Goal: Information Seeking & Learning: Check status

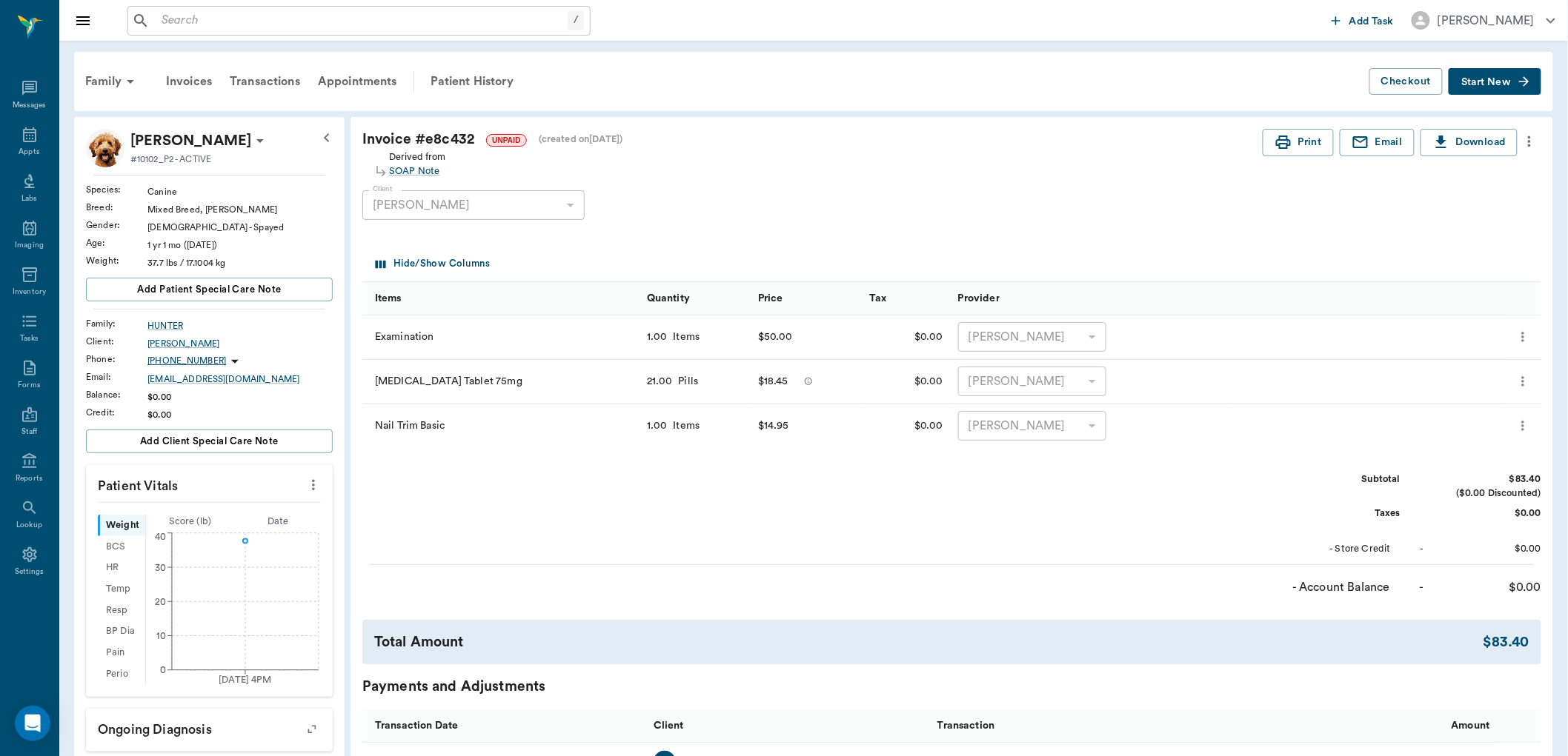
click at [204, 26] on input "text" at bounding box center [362, 21] width 412 height 21
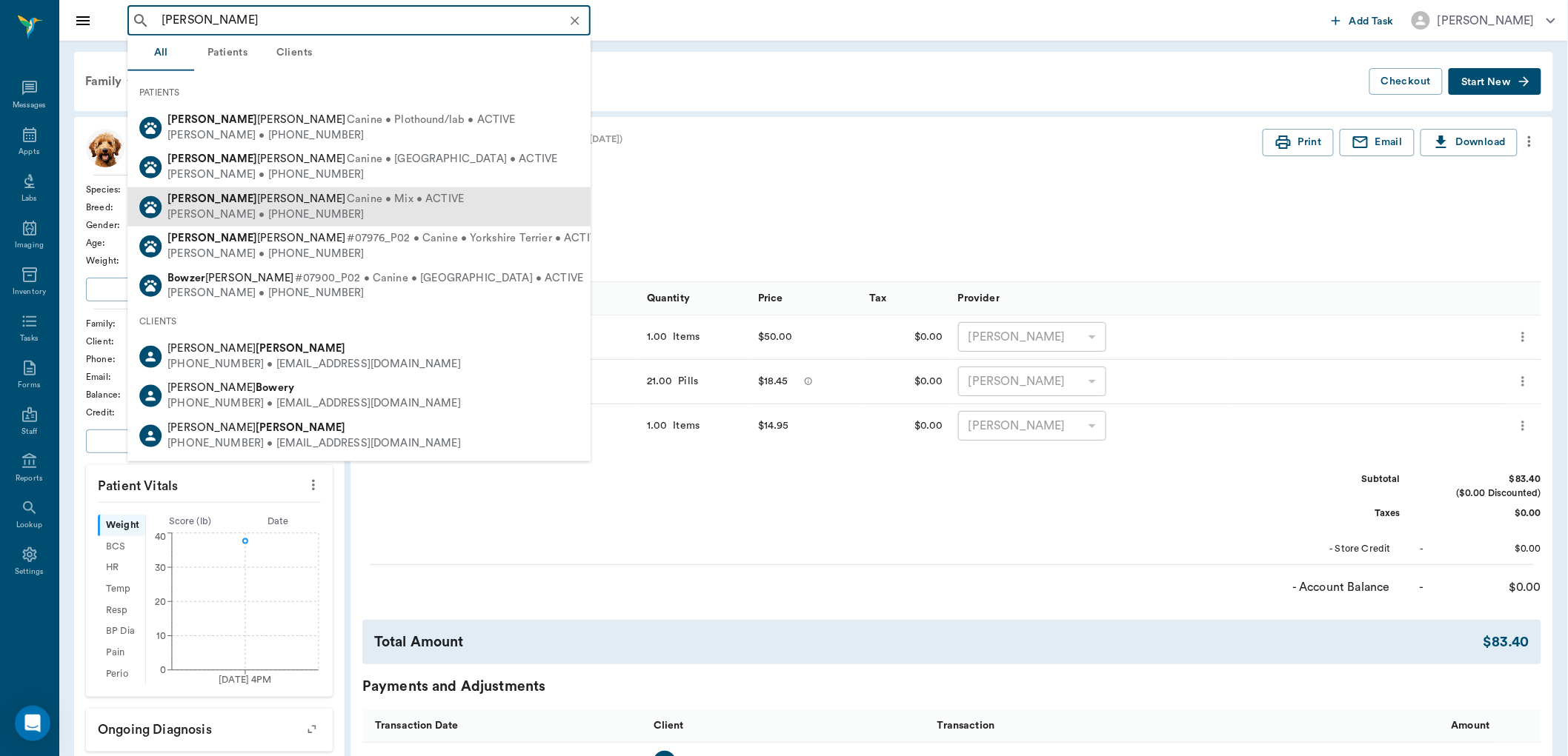
click at [346, 203] on span "Canine • Mix • ACTIVE" at bounding box center [405, 200] width 117 height 16
type input "[PERSON_NAME]"
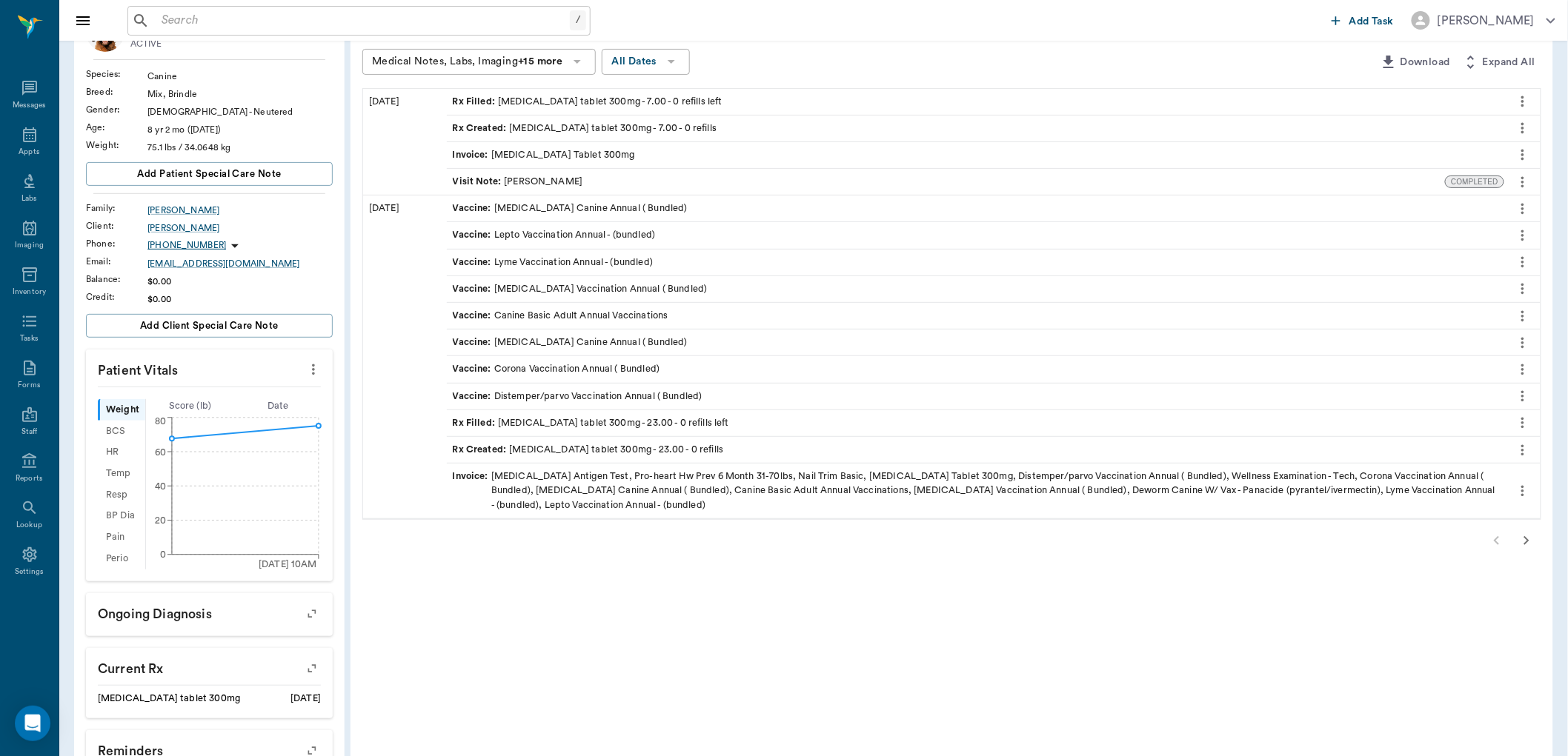
scroll to position [120, 0]
click at [1527, 531] on icon "button" at bounding box center [1527, 538] width 18 height 18
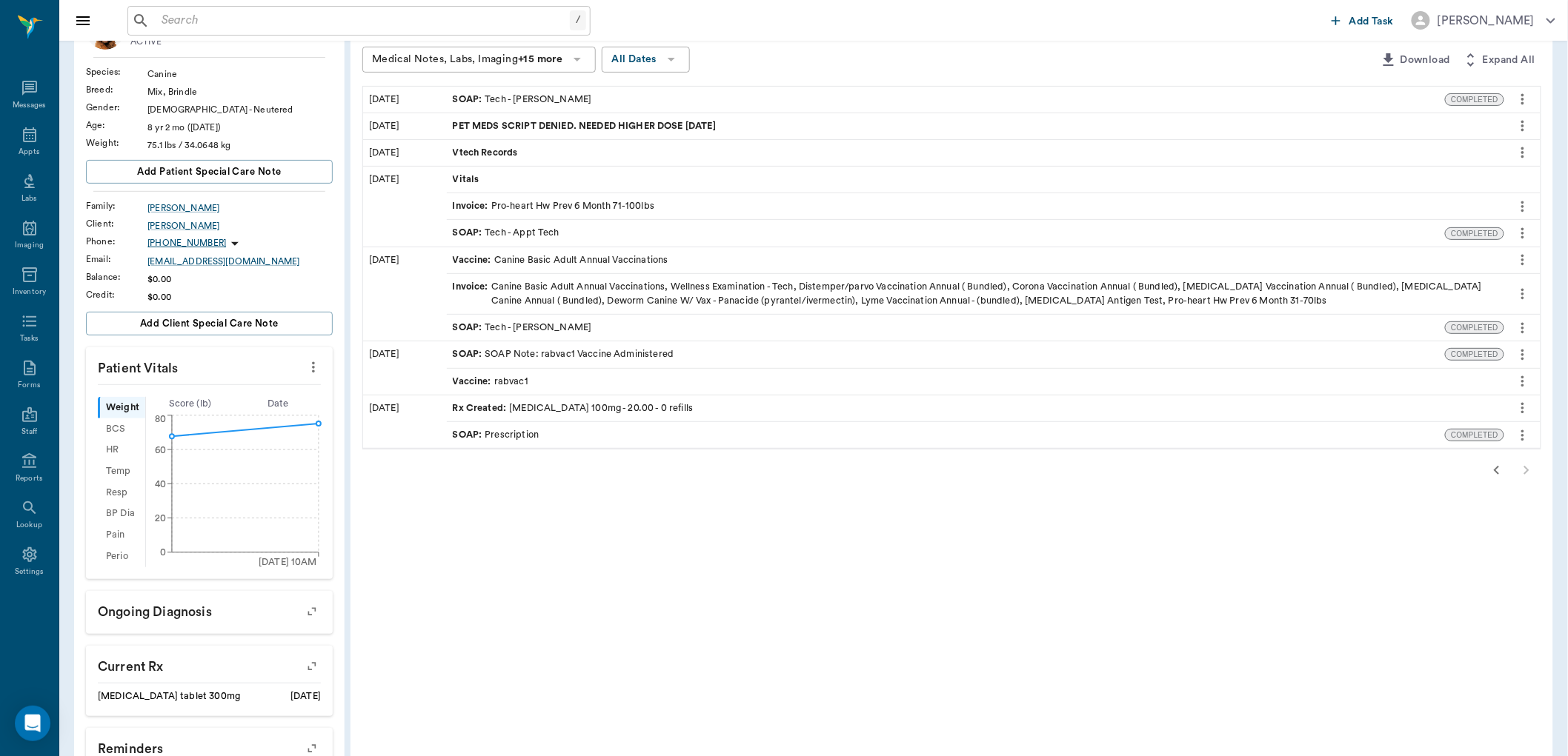
click at [538, 98] on div "SOAP : Tech - [PERSON_NAME]" at bounding box center [522, 99] width 139 height 14
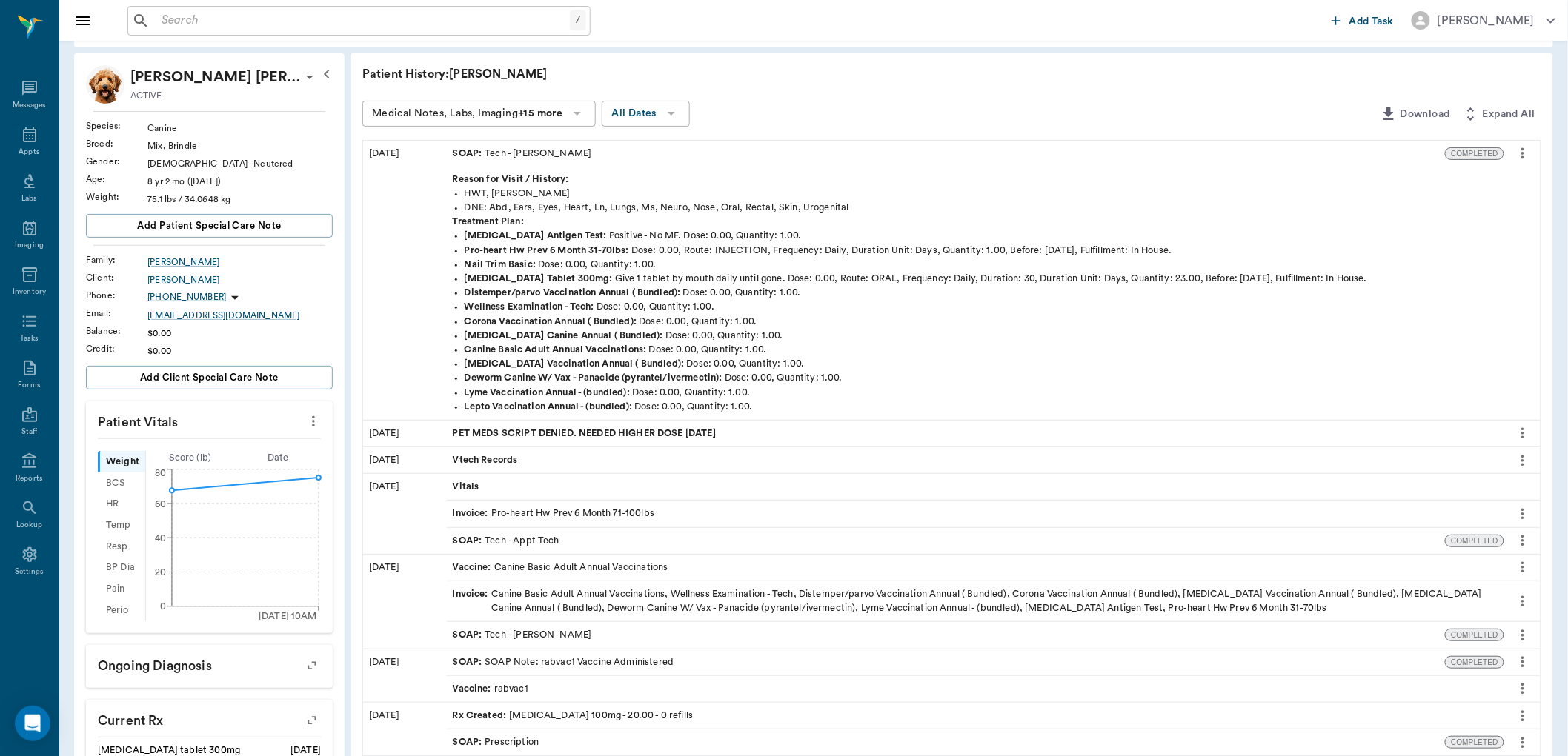
scroll to position [37, 0]
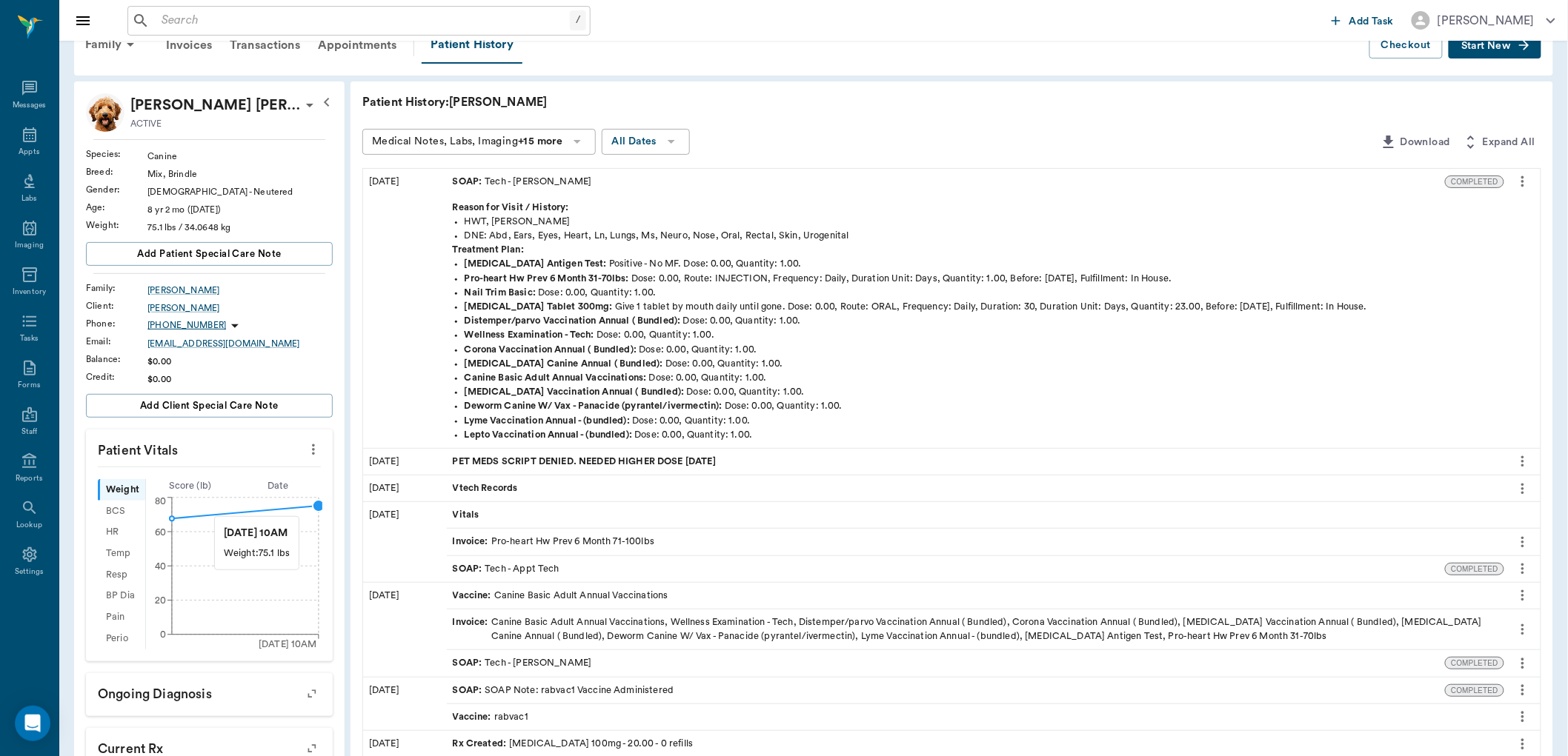
click at [314, 508] on circle at bounding box center [318, 505] width 12 height 12
click at [552, 181] on div "SOAP : Tech - [PERSON_NAME]" at bounding box center [522, 181] width 139 height 14
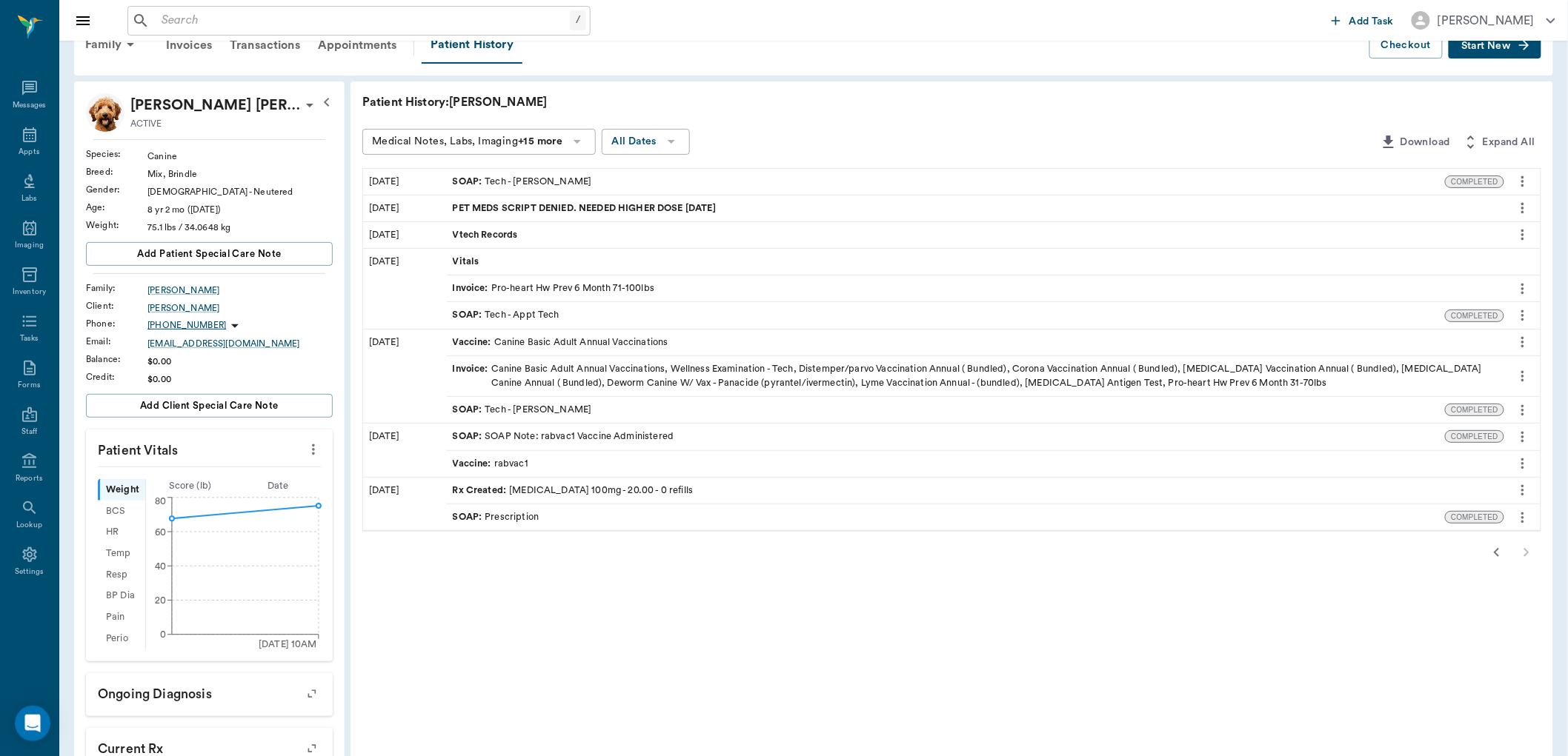
click at [576, 182] on div "SOAP : Tech - [PERSON_NAME]" at bounding box center [946, 181] width 999 height 26
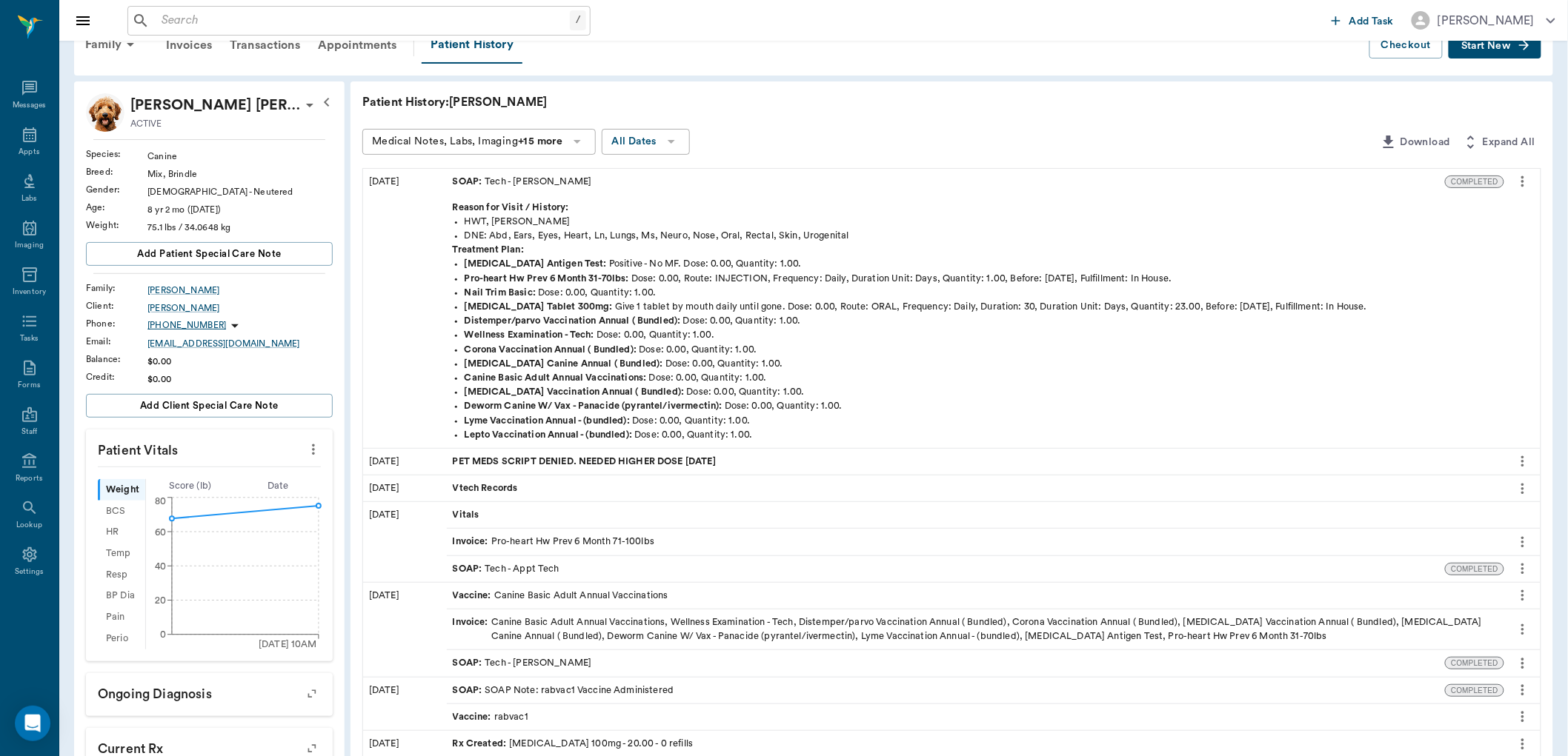
click at [761, 462] on div "PET MEDS SCRIPT DENIED. NEEDED HIGHER DOSE [DATE]" at bounding box center [976, 461] width 1057 height 26
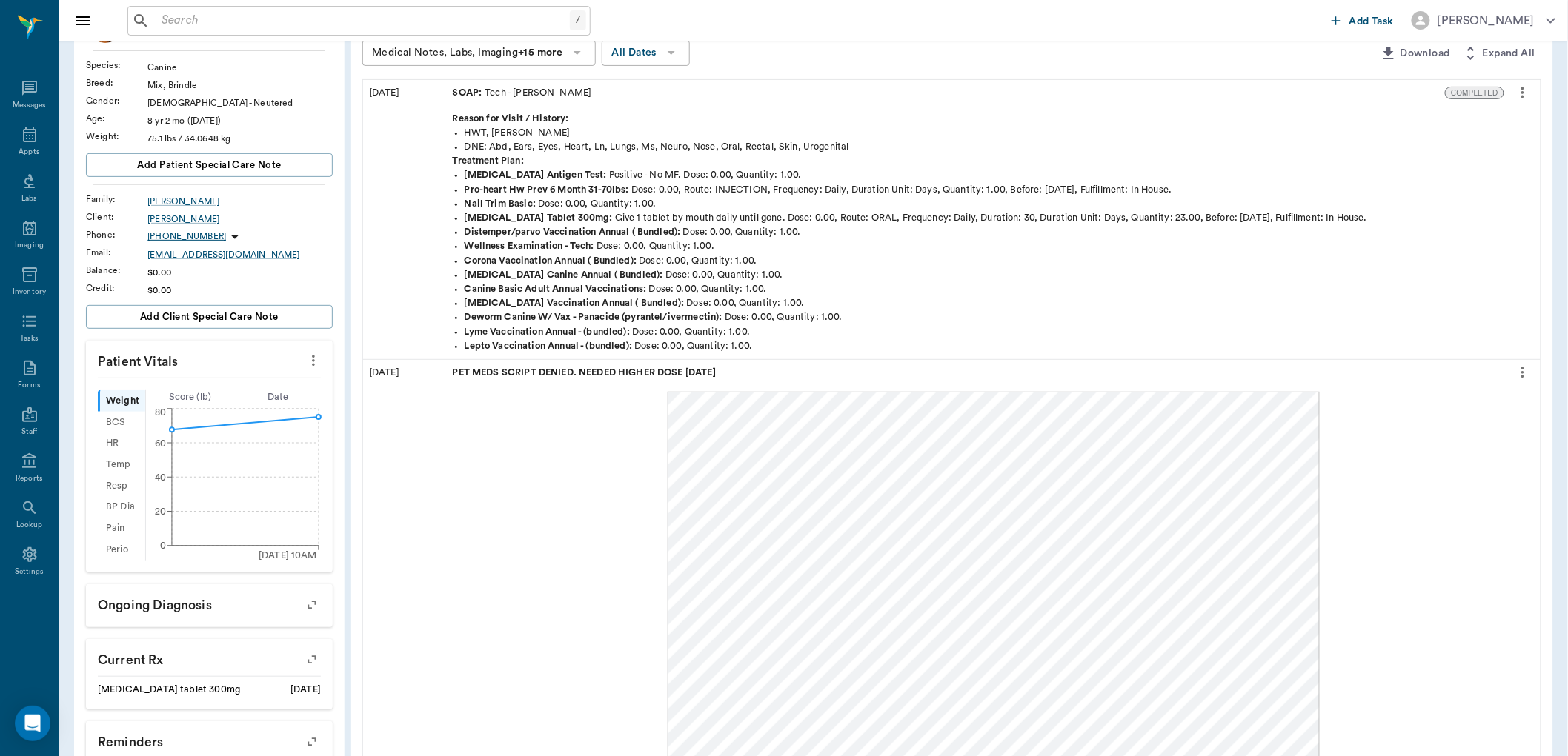
scroll to position [120, 0]
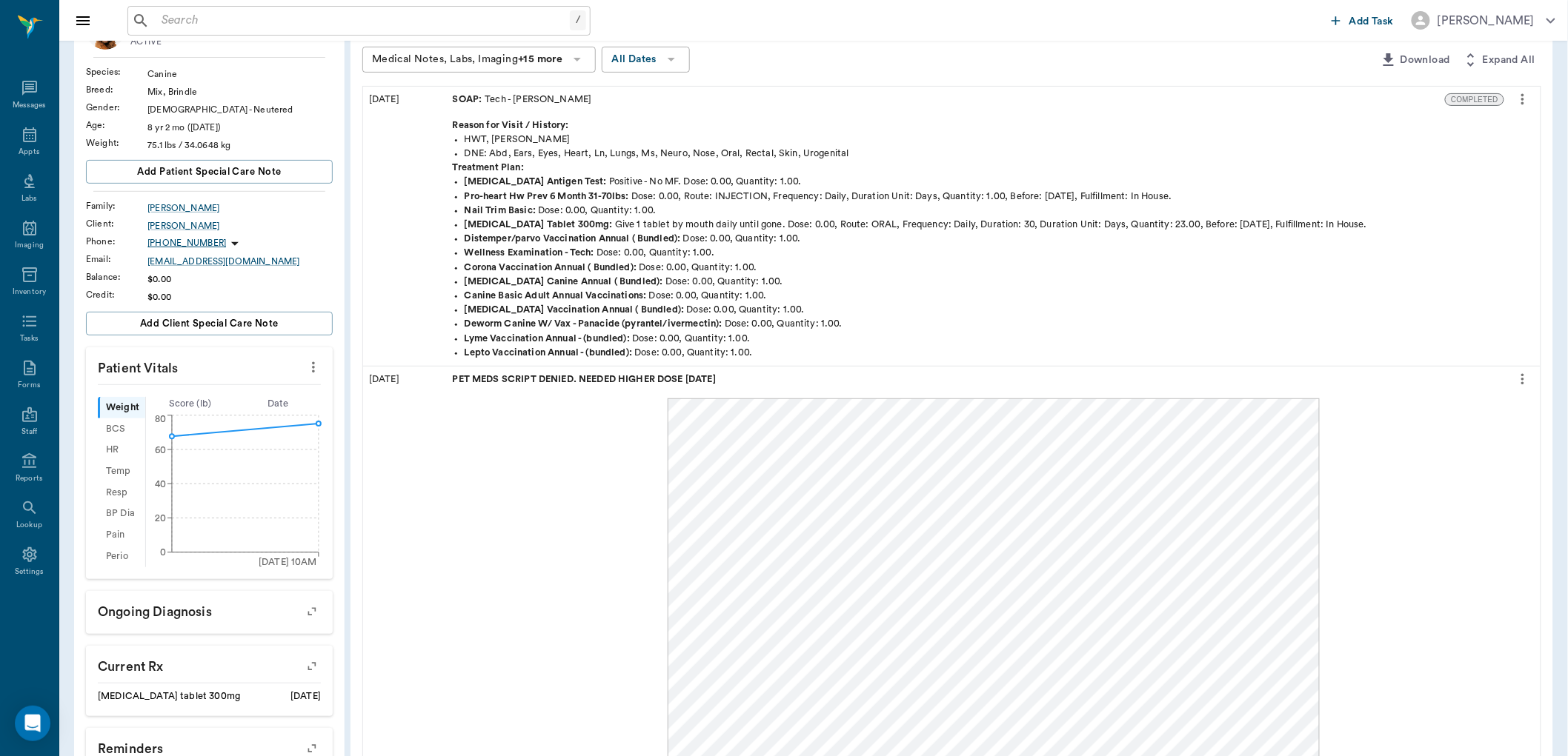
click at [617, 383] on span "PET MEDS SCRIPT DENIED. NEEDED HIGHER DOSE [DATE]" at bounding box center [586, 379] width 266 height 14
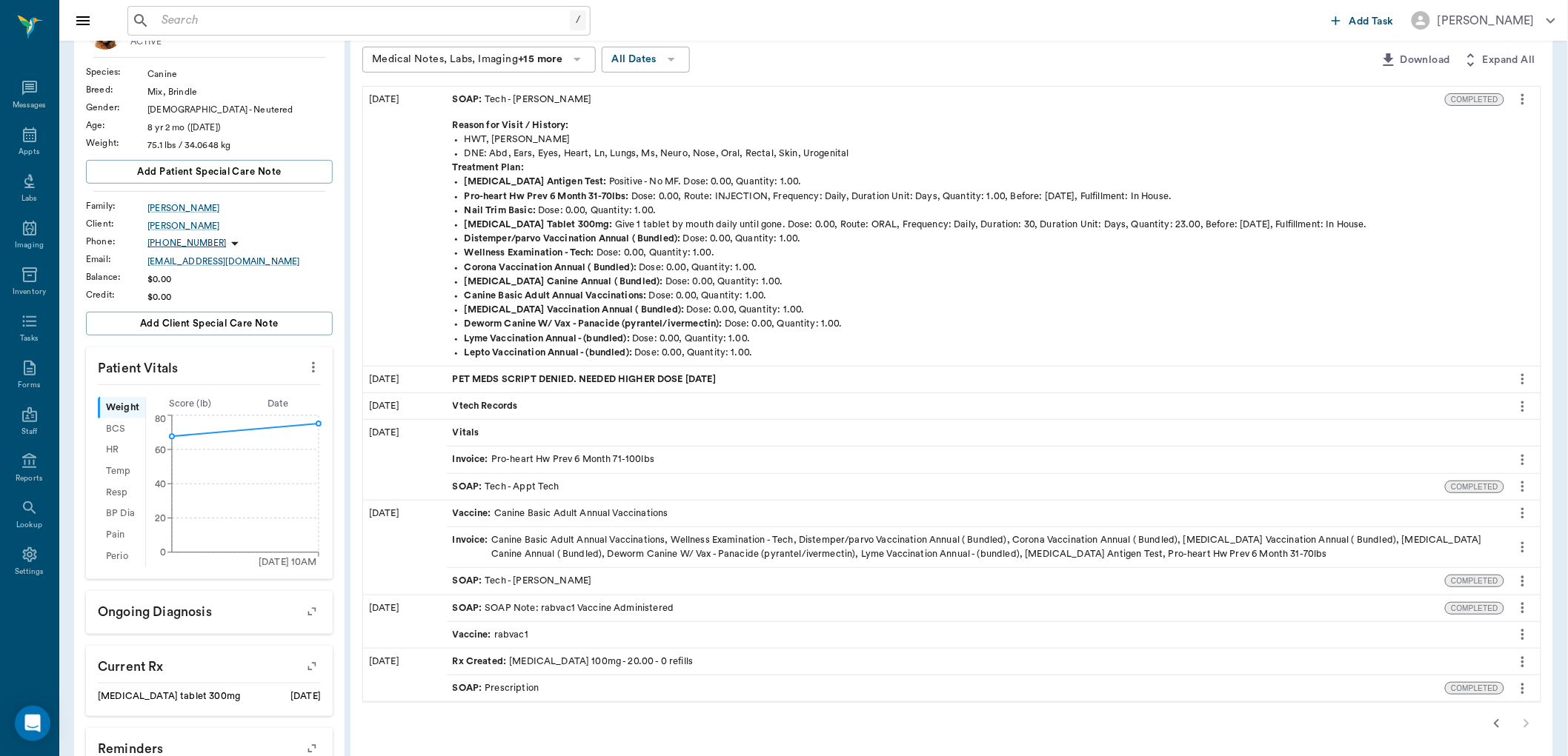
click at [590, 486] on div "SOAP : Tech - Appt Tech" at bounding box center [946, 486] width 999 height 26
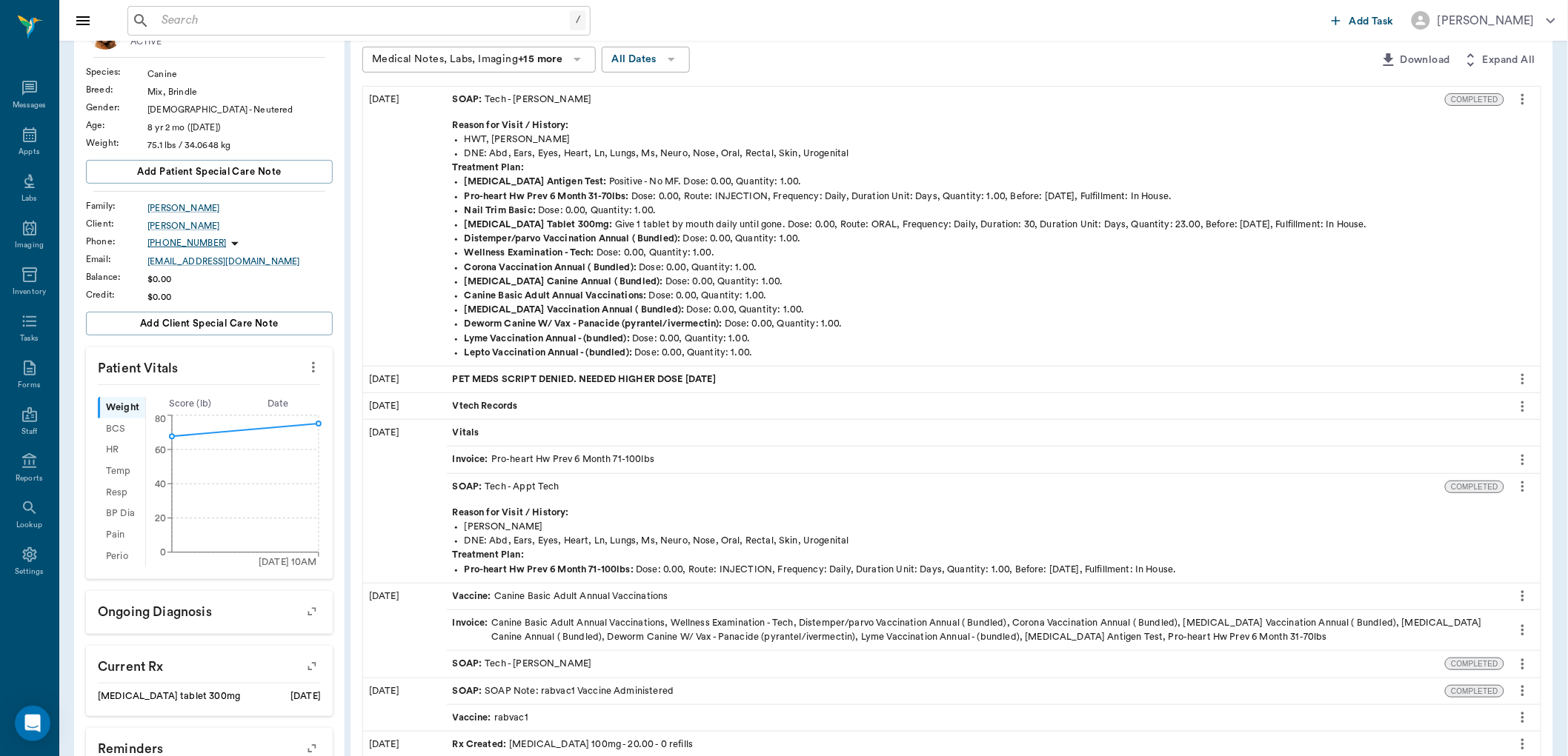
click at [590, 486] on div "SOAP : Tech - Appt Tech" at bounding box center [946, 486] width 999 height 26
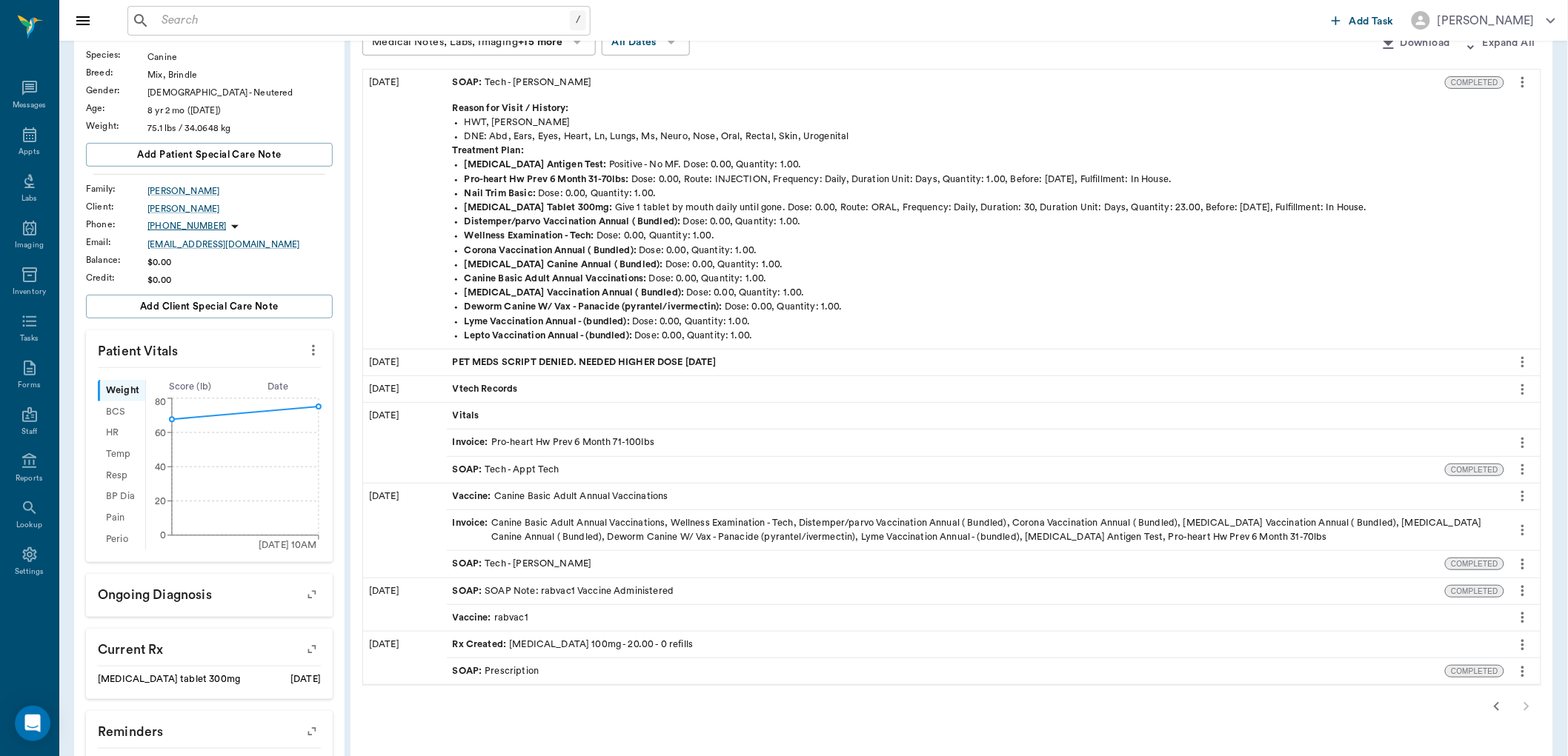
scroll to position [164, 0]
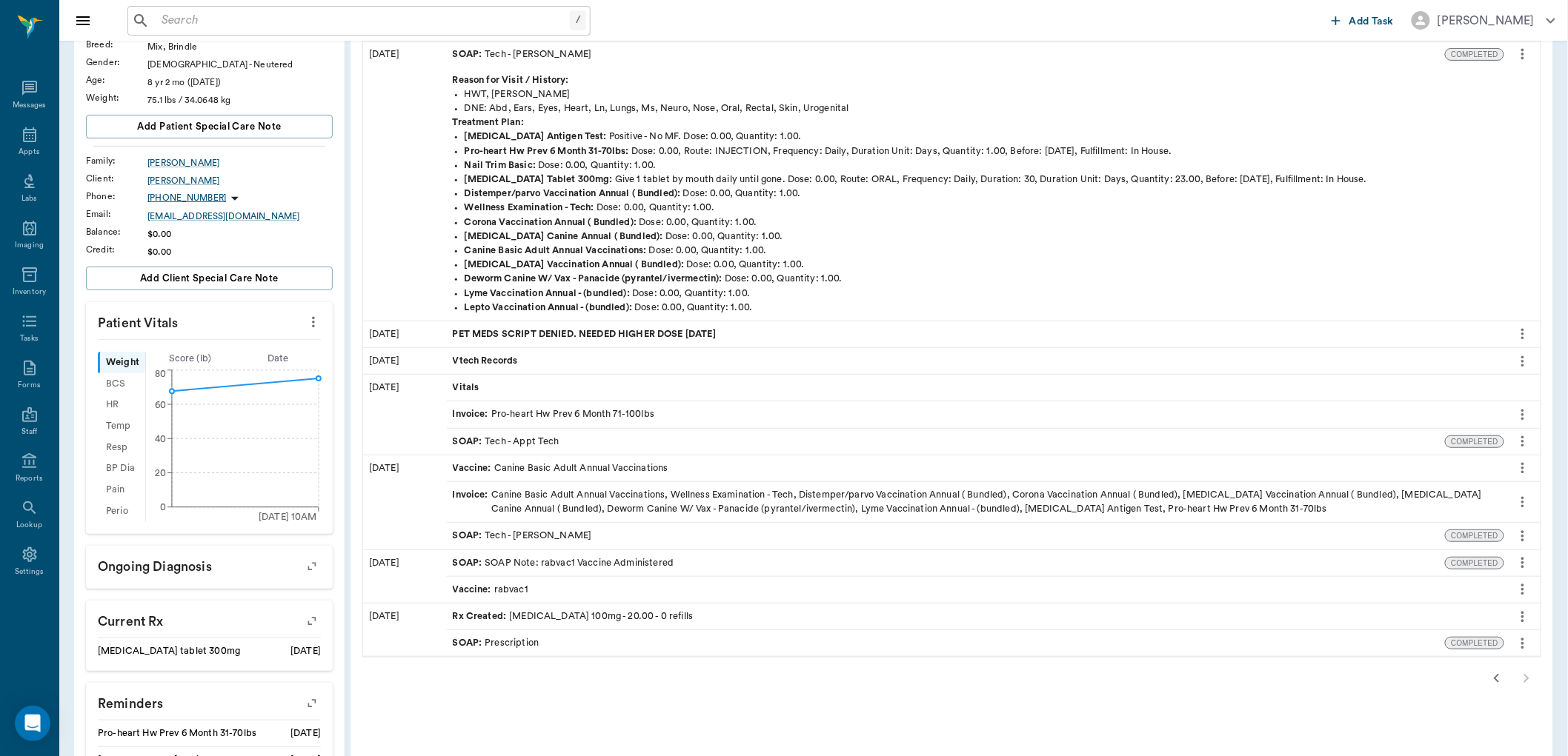
click at [554, 390] on div "Vitals" at bounding box center [976, 387] width 1057 height 26
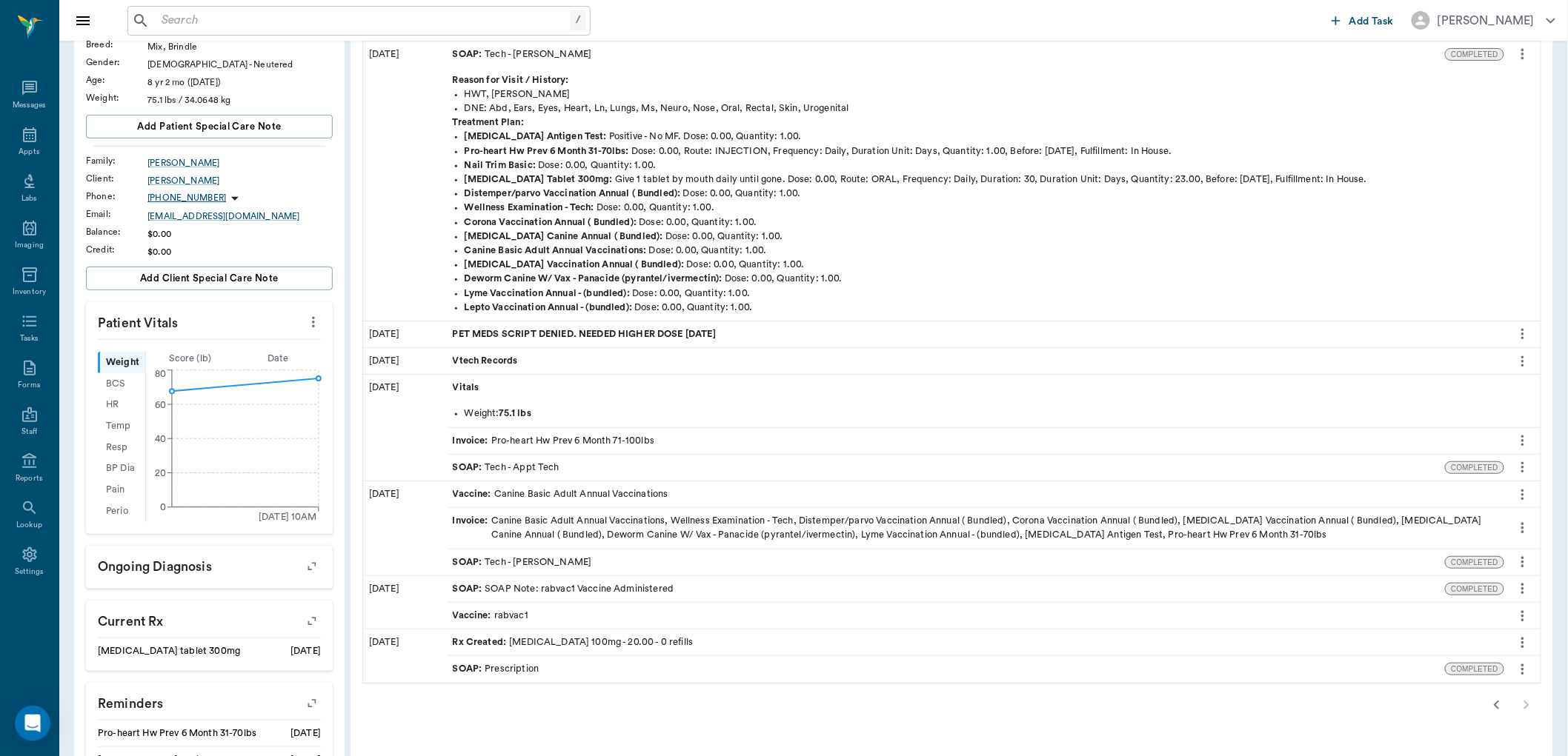
click at [554, 390] on div "Vitals" at bounding box center [976, 387] width 1057 height 26
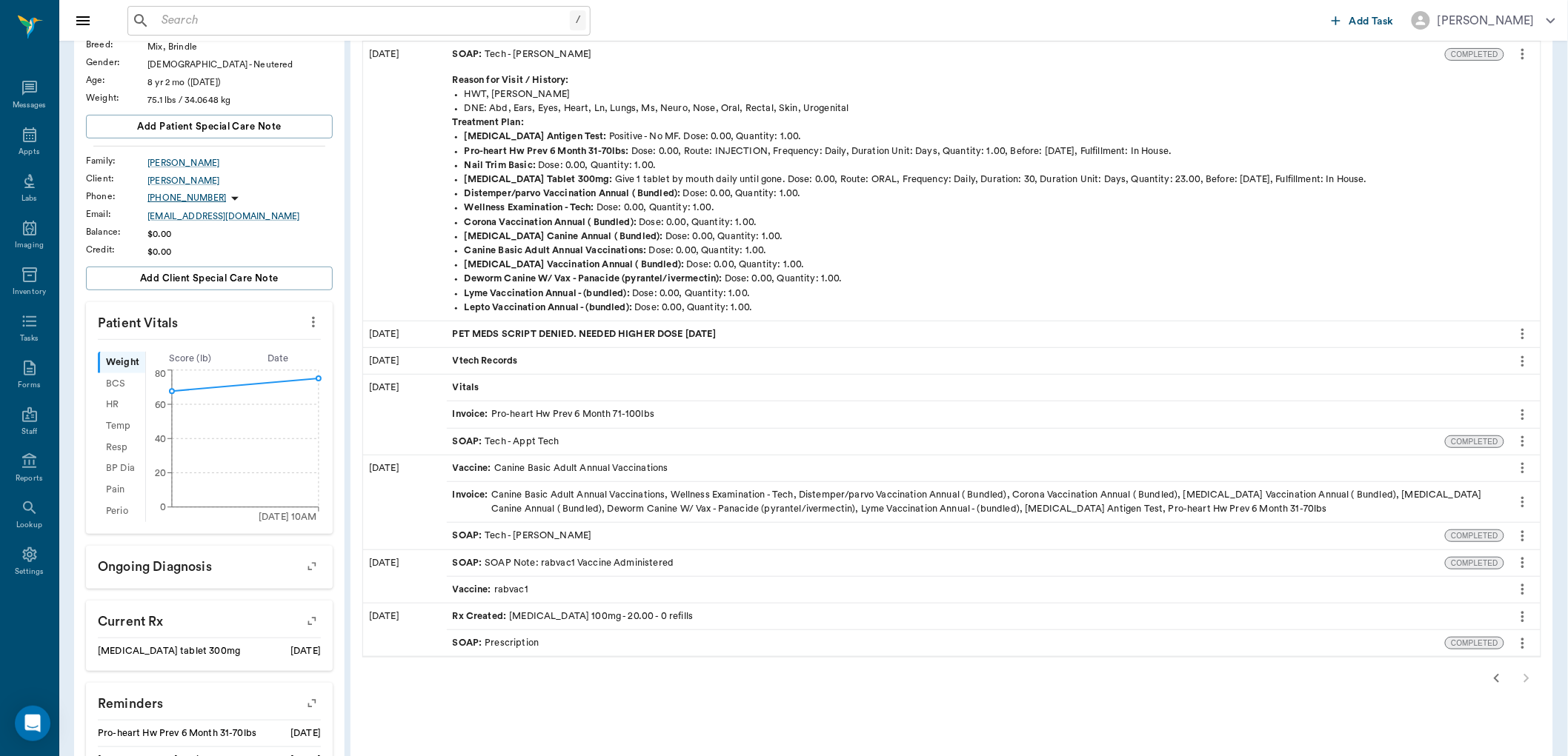
click at [539, 434] on div "SOAP : Tech - Appt Tech" at bounding box center [506, 441] width 106 height 14
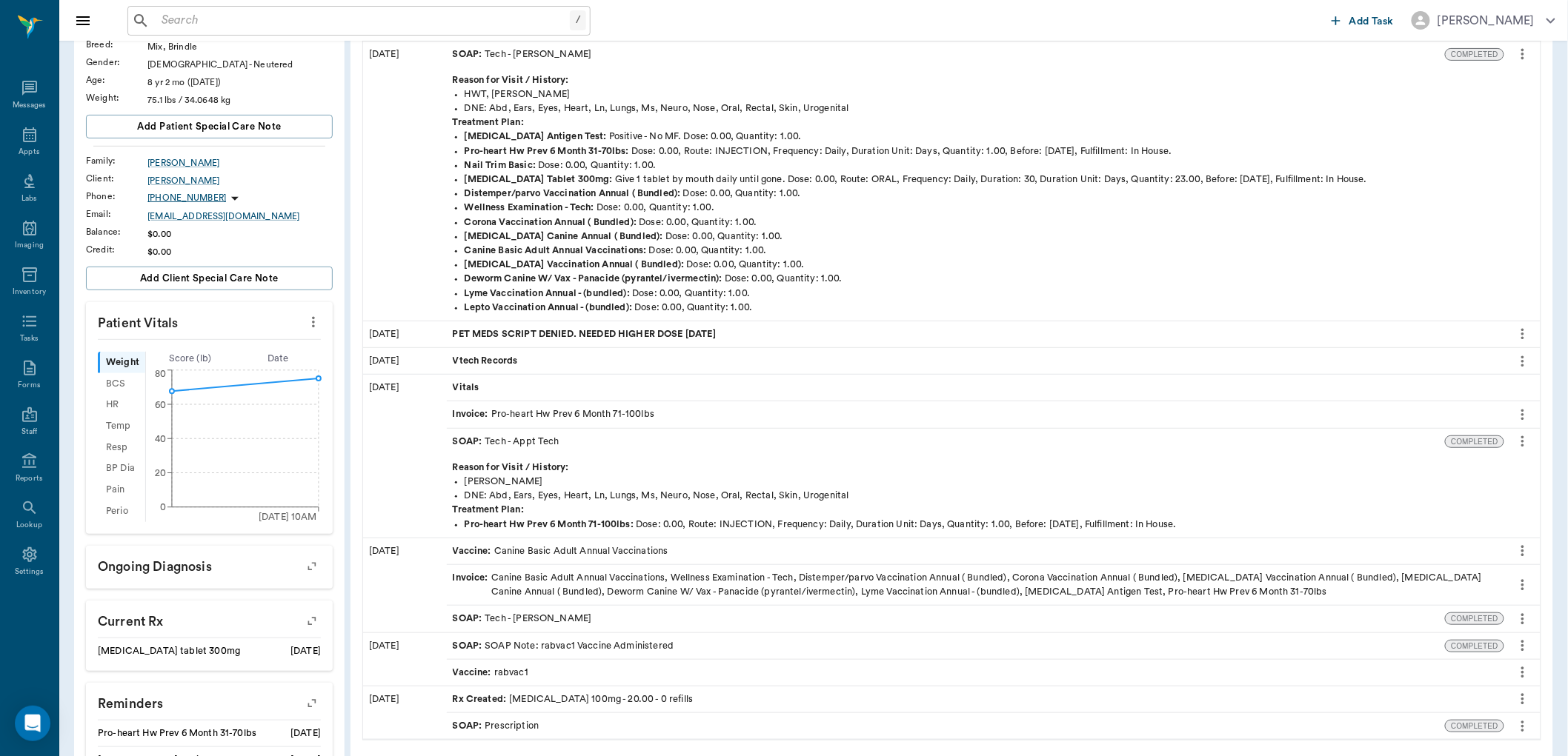
click at [539, 434] on div "SOAP : Tech - Appt Tech" at bounding box center [506, 441] width 106 height 14
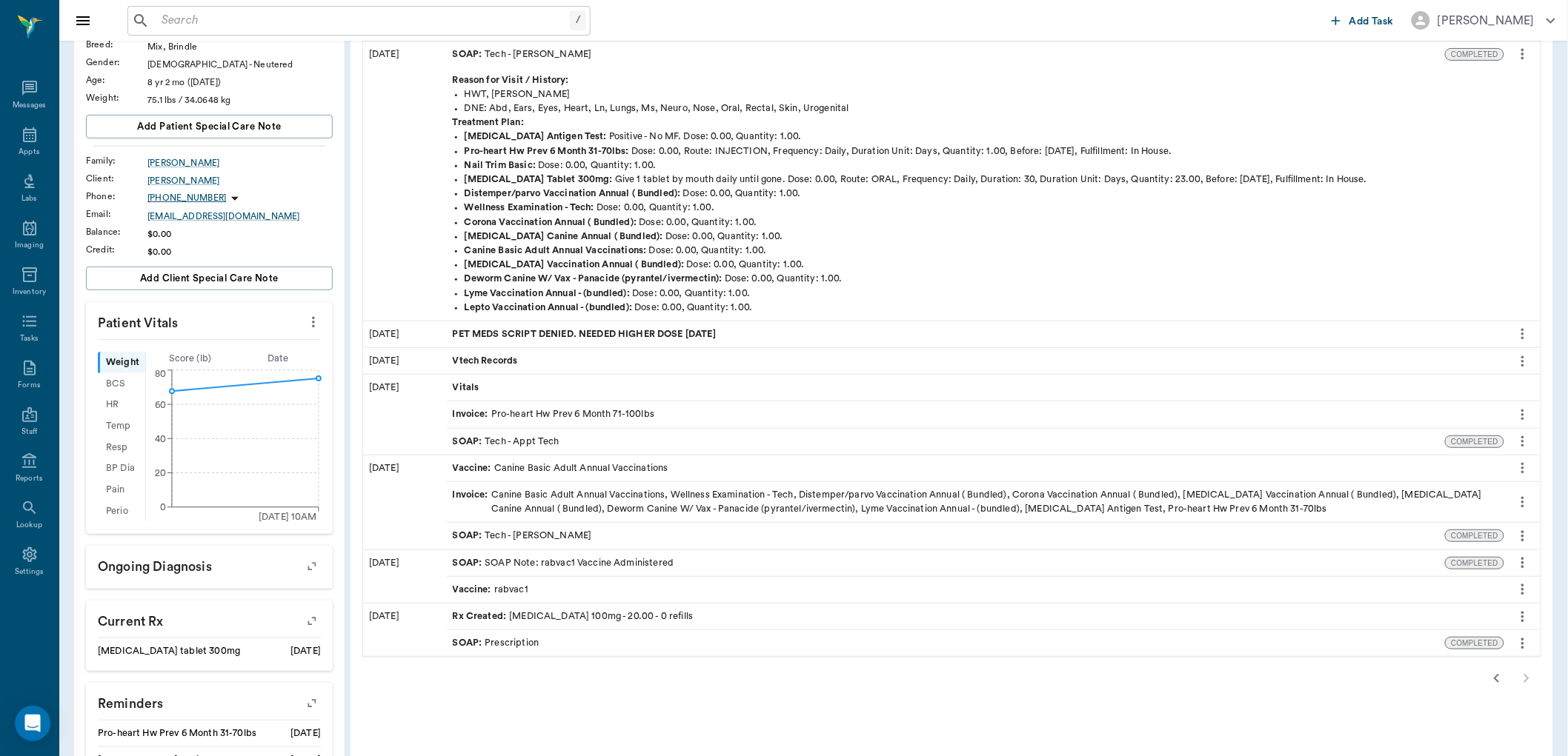
click at [576, 354] on div "Vtech Records" at bounding box center [976, 360] width 1057 height 26
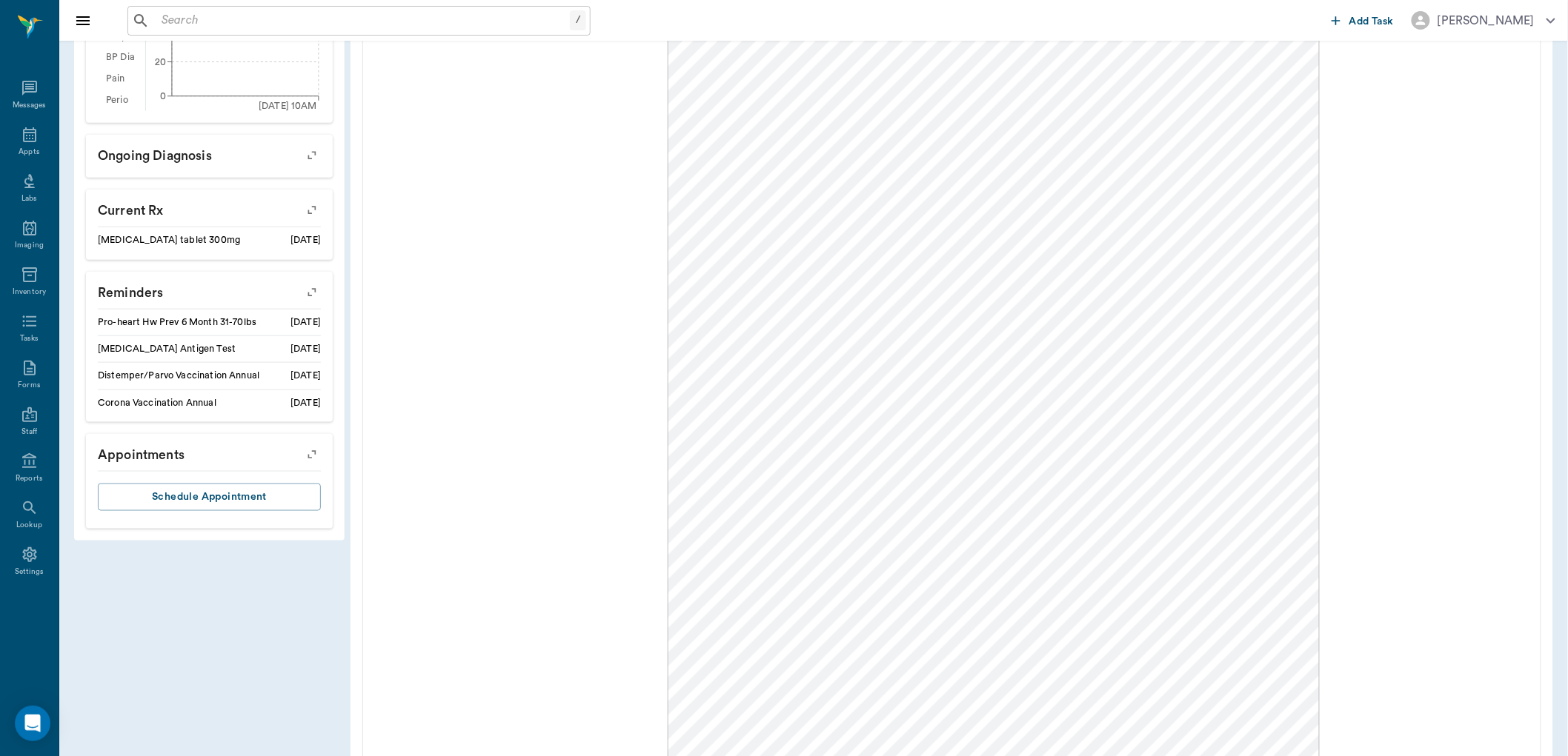
scroll to position [0, 0]
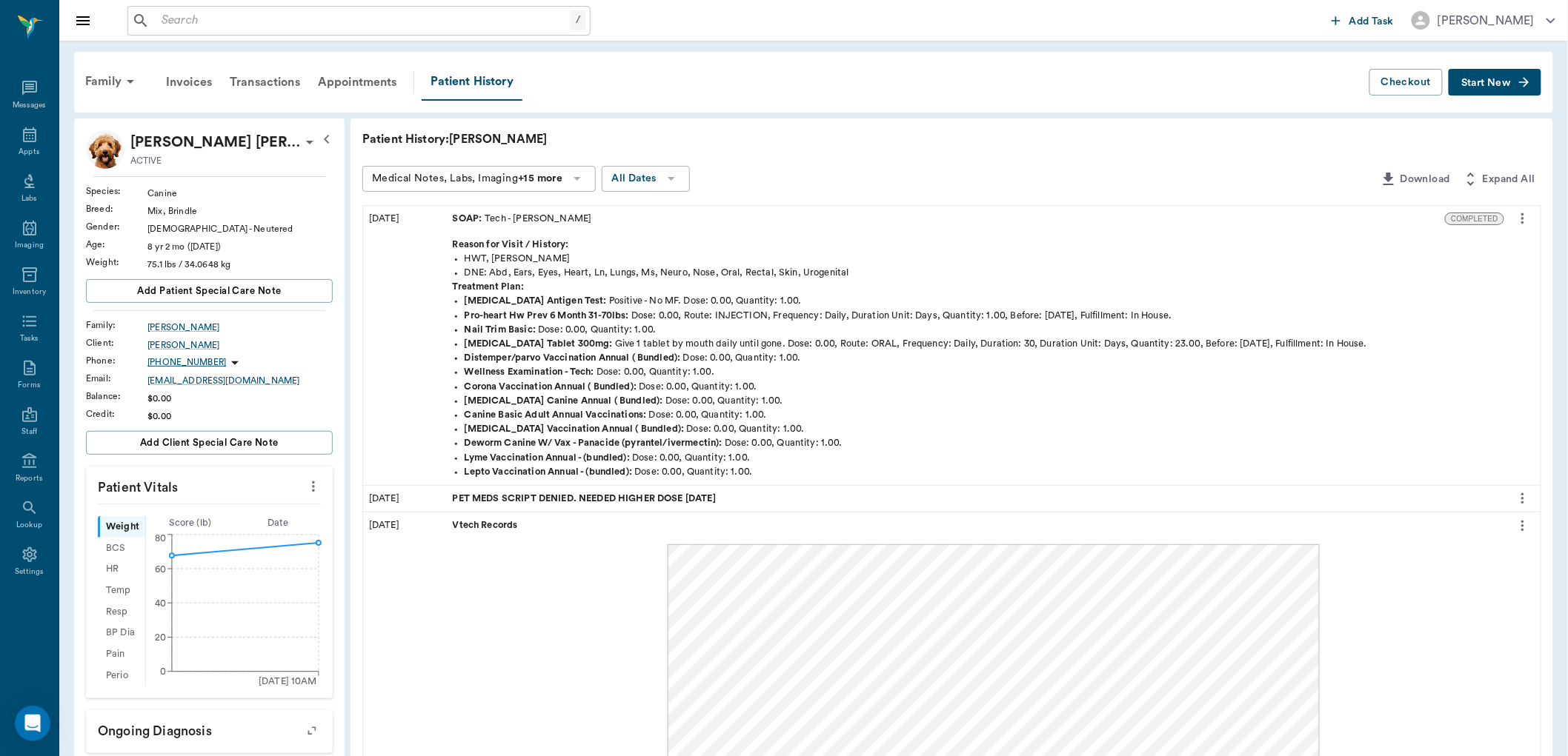
click at [539, 526] on div "Vtech Records" at bounding box center [976, 525] width 1057 height 26
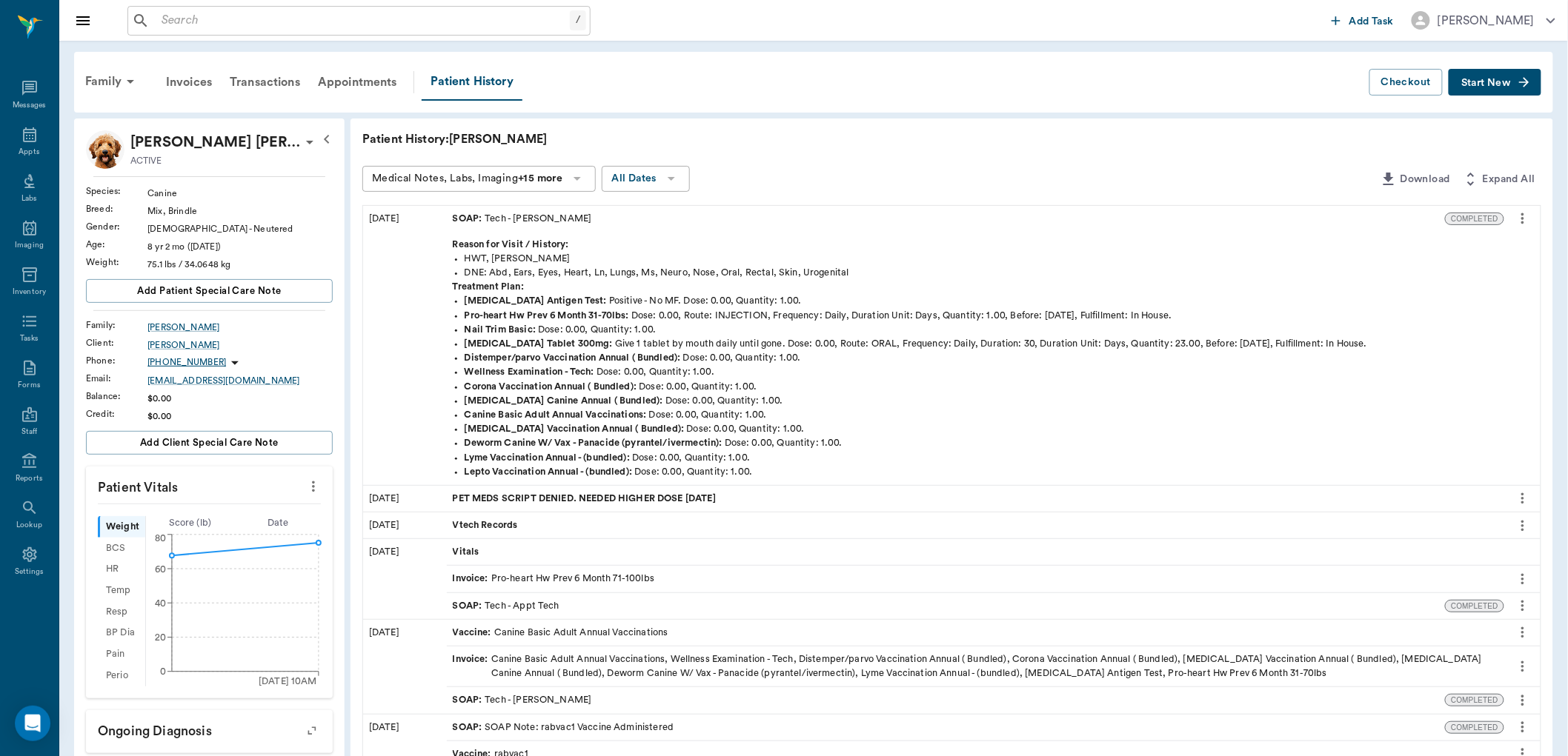
click at [619, 495] on span "PET MEDS SCRIPT DENIED. NEEDED HIGHER DOSE [DATE]" at bounding box center [586, 499] width 266 height 14
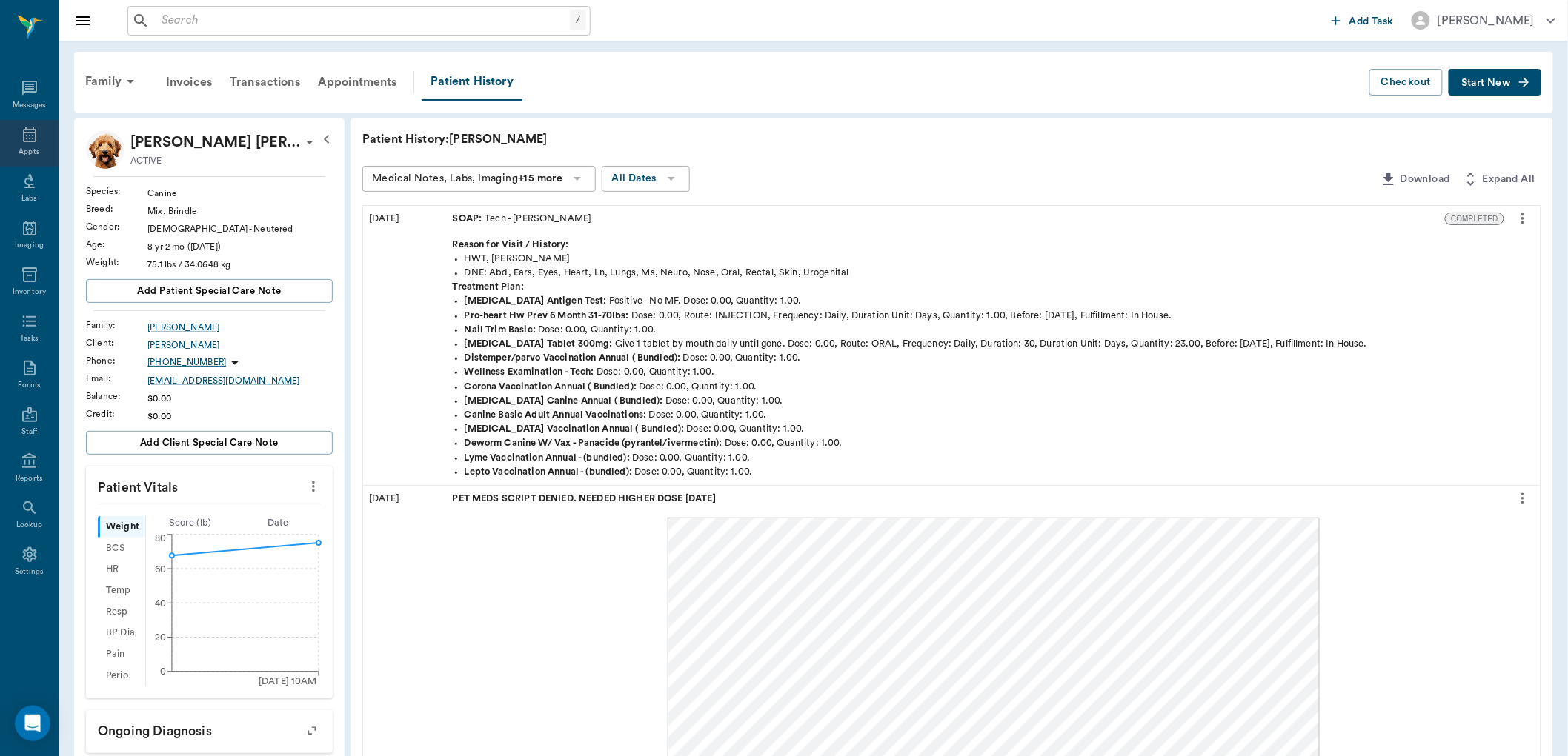
click at [27, 147] on div "Appts" at bounding box center [28, 152] width 21 height 11
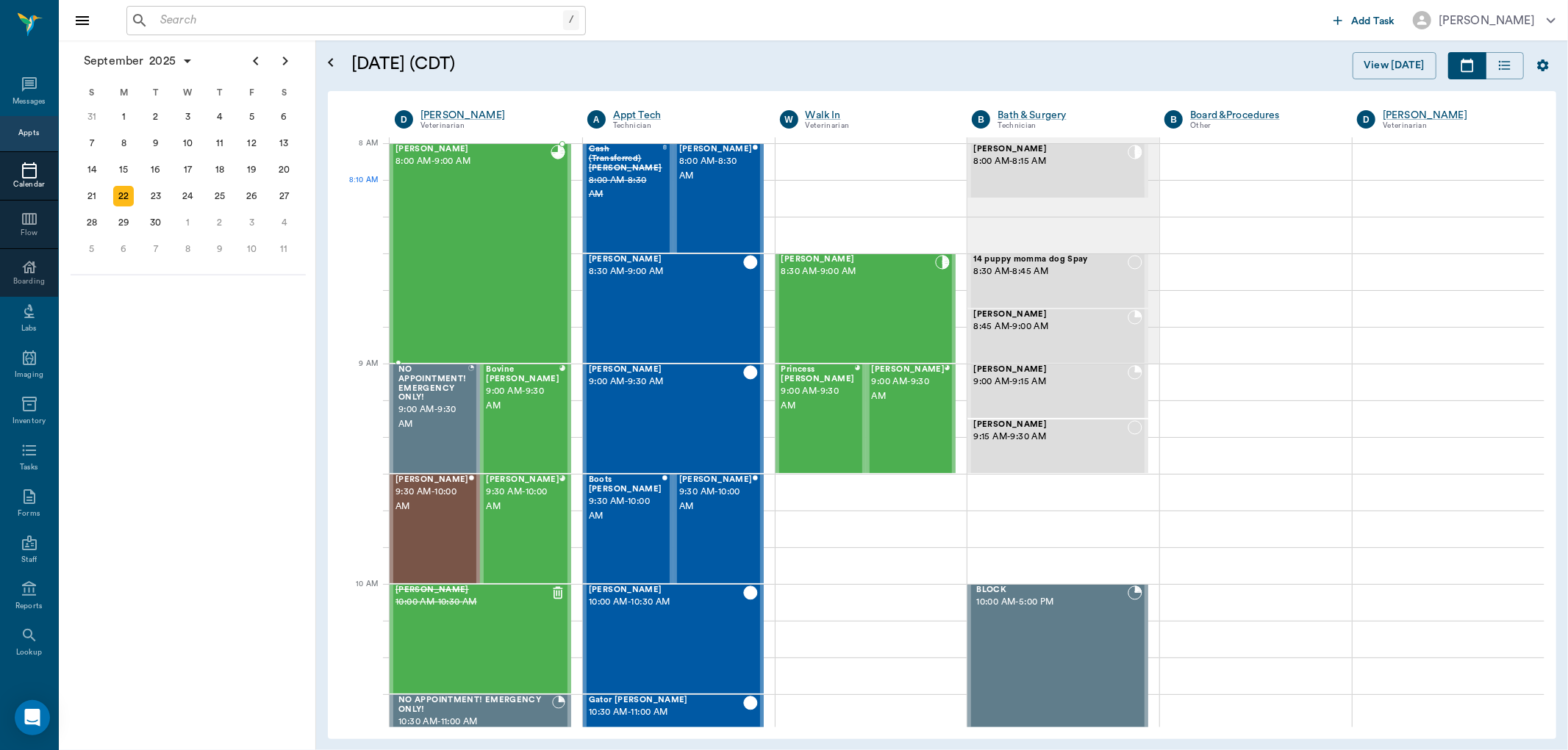
click at [451, 210] on div "Colt [PERSON_NAME] 8:00 AM - 9:00 AM" at bounding box center [473, 254] width 155 height 218
